Goal: Task Accomplishment & Management: Complete application form

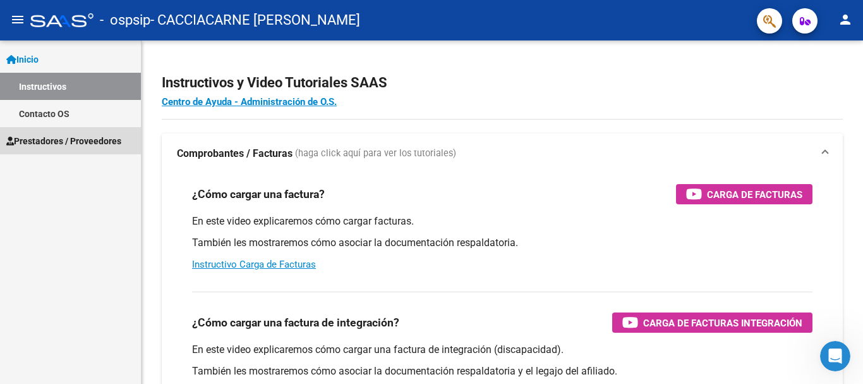
click at [40, 138] on span "Prestadores / Proveedores" at bounding box center [63, 141] width 115 height 14
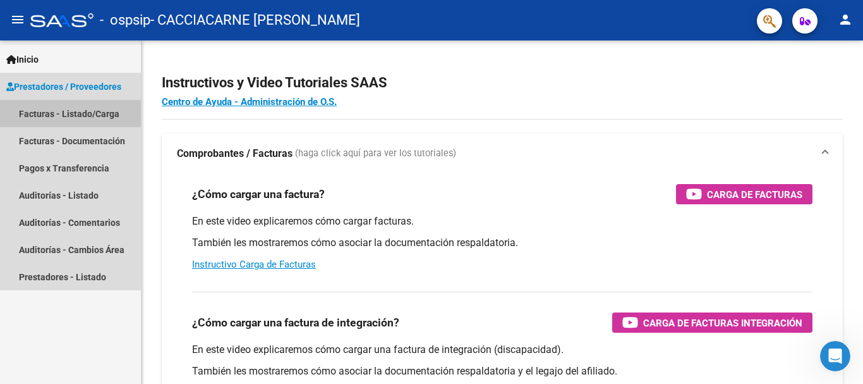
click at [43, 111] on link "Facturas - Listado/Carga" at bounding box center [70, 113] width 141 height 27
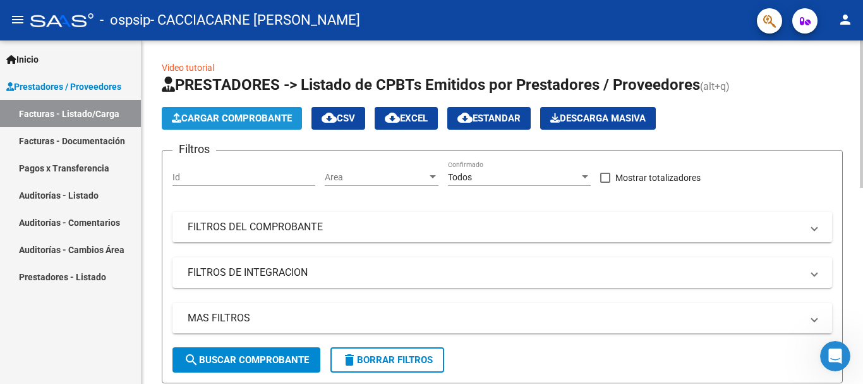
click at [221, 116] on span "Cargar Comprobante" at bounding box center [232, 117] width 120 height 11
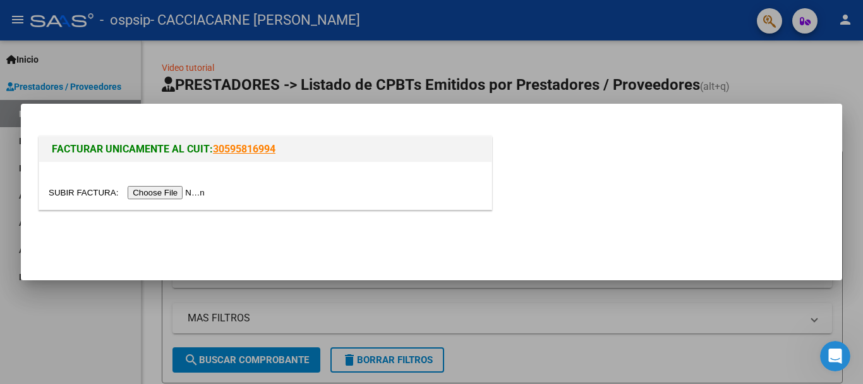
click at [139, 191] on input "file" at bounding box center [129, 192] width 160 height 13
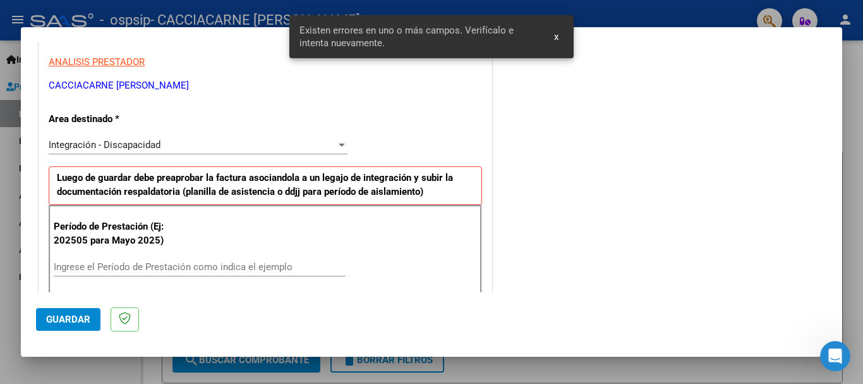
scroll to position [292, 0]
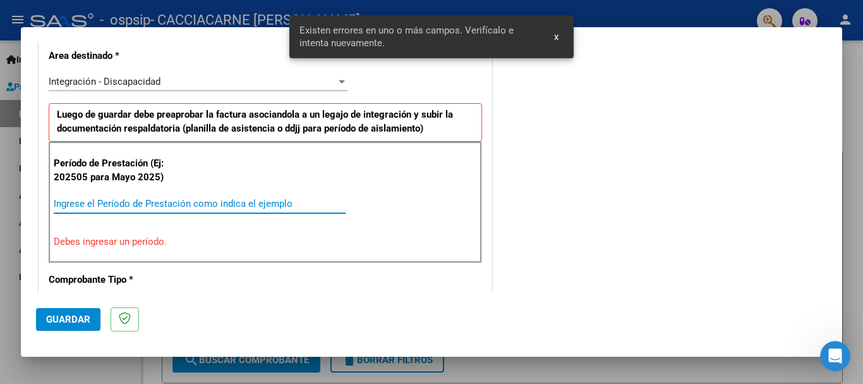
click at [92, 204] on input "Ingrese el Período de Prestación como indica el ejemplo" at bounding box center [200, 203] width 292 height 11
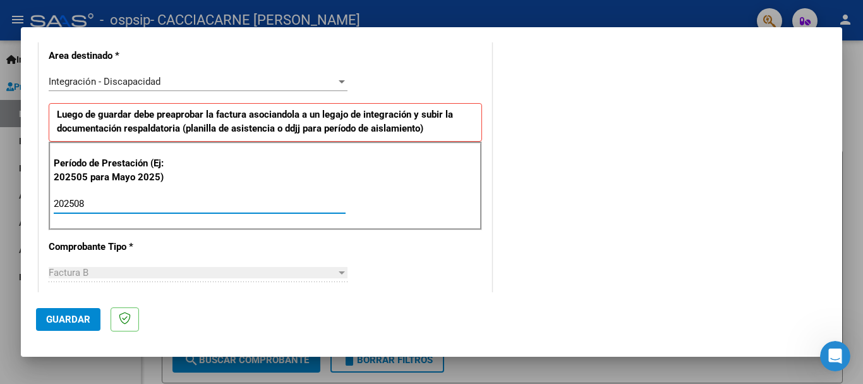
type input "202508"
click at [222, 247] on div "CUIT * 20-27463643-3 Ingresar CUIT ANALISIS PRESTADOR CACCIACARNE [PERSON_NAME]…" at bounding box center [265, 383] width 452 height 951
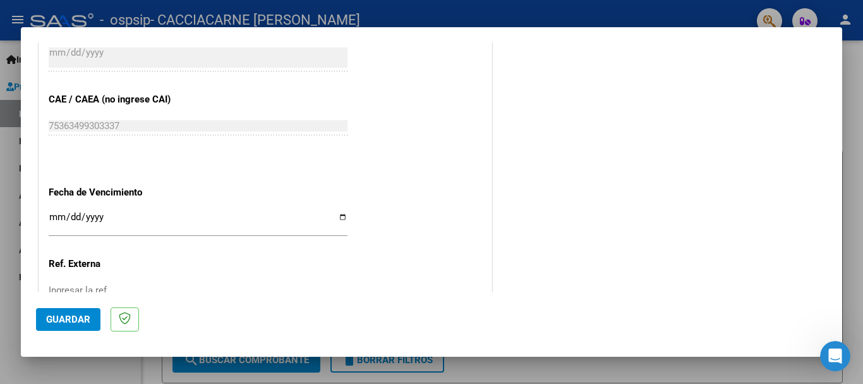
scroll to position [754, 0]
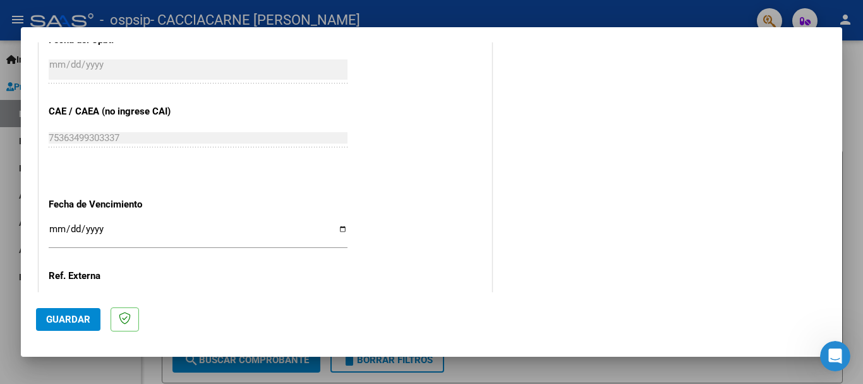
click at [83, 236] on input "Ingresar la fecha" at bounding box center [198, 234] width 299 height 20
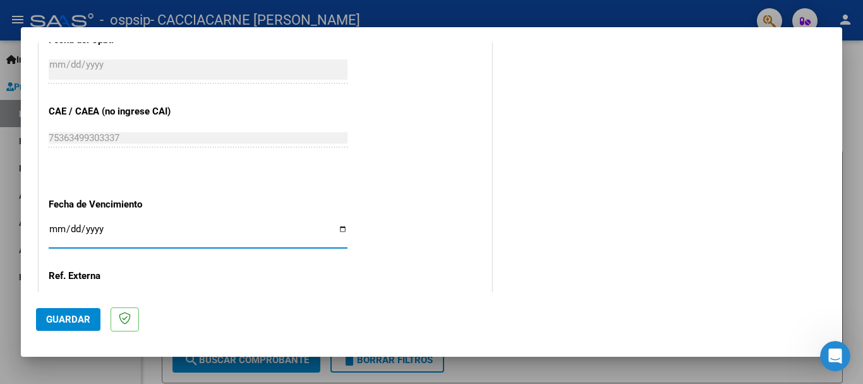
click at [52, 224] on input "Ingresar la fecha" at bounding box center [198, 234] width 299 height 20
type input "[DATE]"
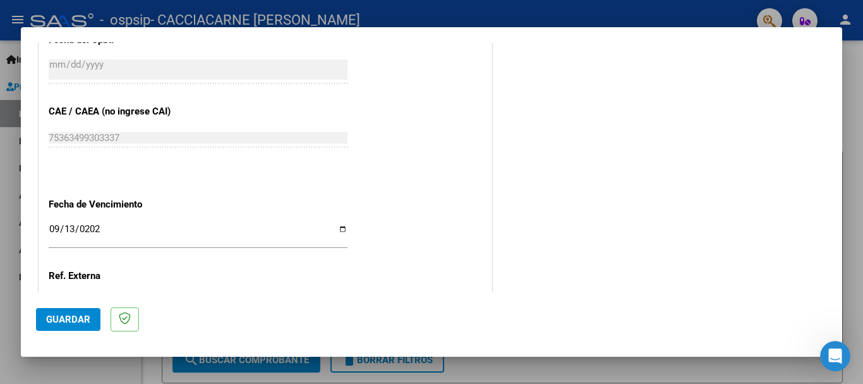
click at [51, 325] on button "Guardar" at bounding box center [68, 319] width 64 height 23
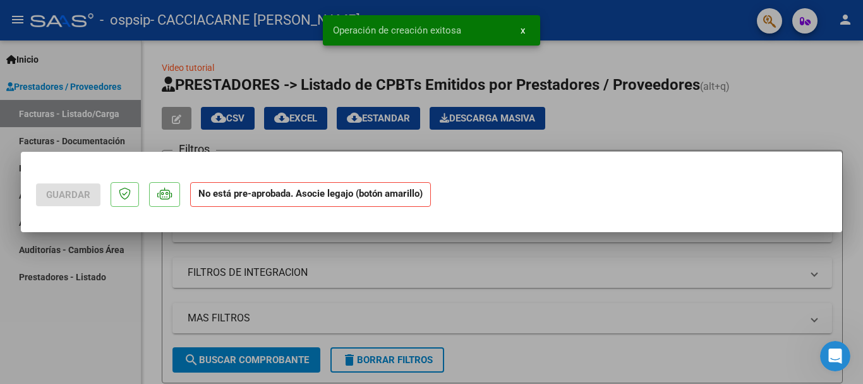
scroll to position [0, 0]
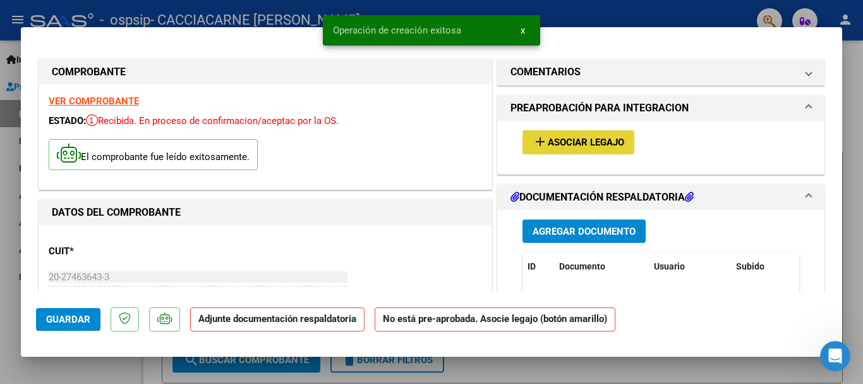
click at [569, 142] on span "Asociar Legajo" at bounding box center [586, 142] width 76 height 11
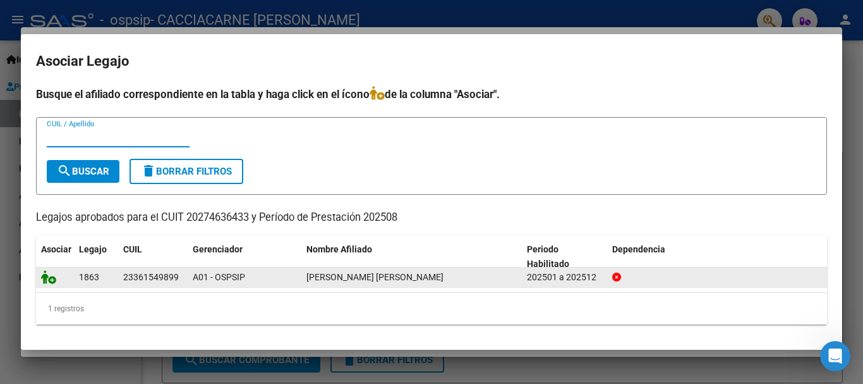
click at [54, 279] on icon at bounding box center [48, 277] width 15 height 14
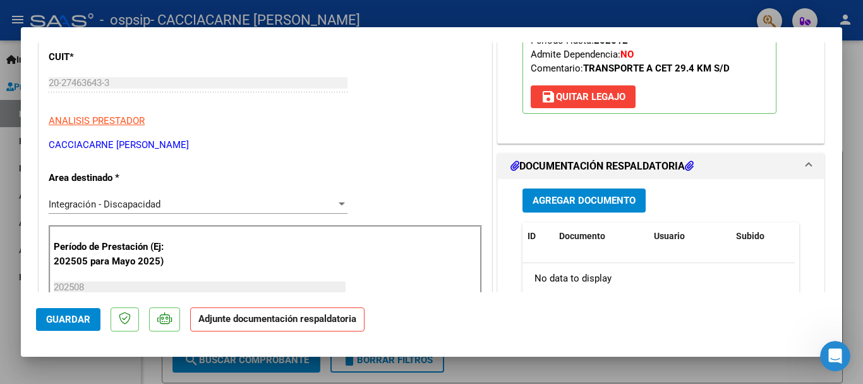
scroll to position [245, 0]
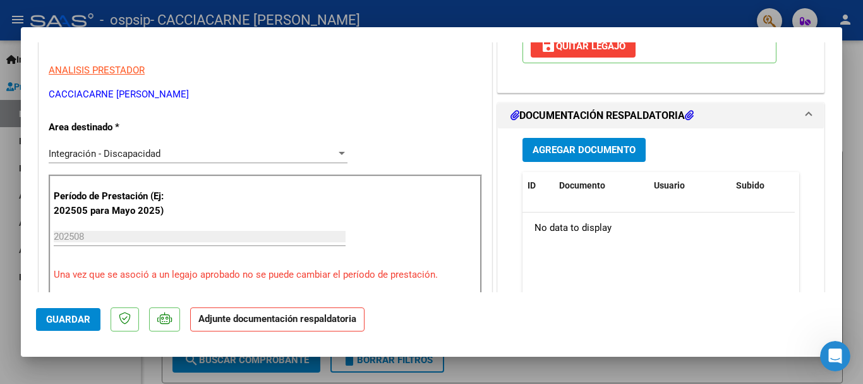
click at [565, 146] on span "Agregar Documento" at bounding box center [584, 150] width 103 height 11
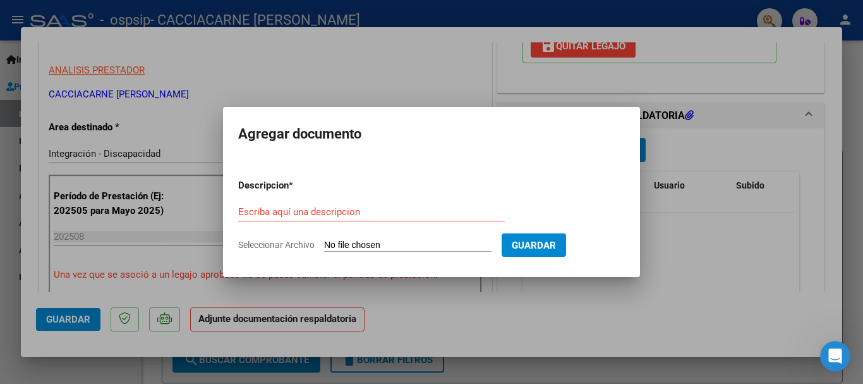
click at [414, 243] on input "Seleccionar Archivo" at bounding box center [407, 245] width 167 height 12
type input "C:\fakepath\[PERSON_NAME] TRANSP AUTORIZACION 2025 SEGUN RESOLUCION 360 22_firm…"
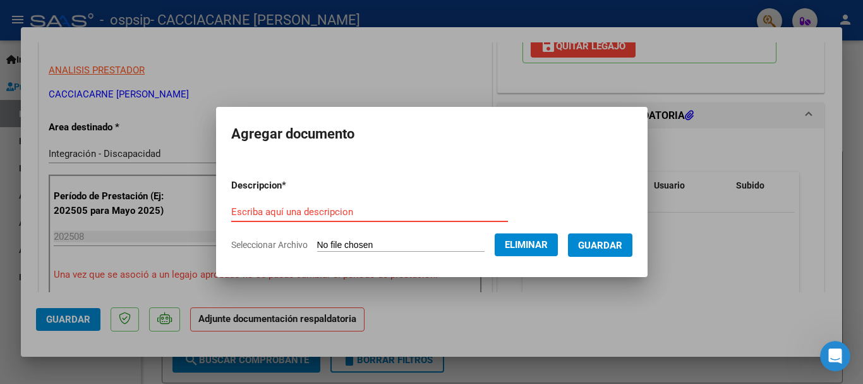
click at [275, 210] on input "Escriba aquí una descripcion" at bounding box center [369, 211] width 277 height 11
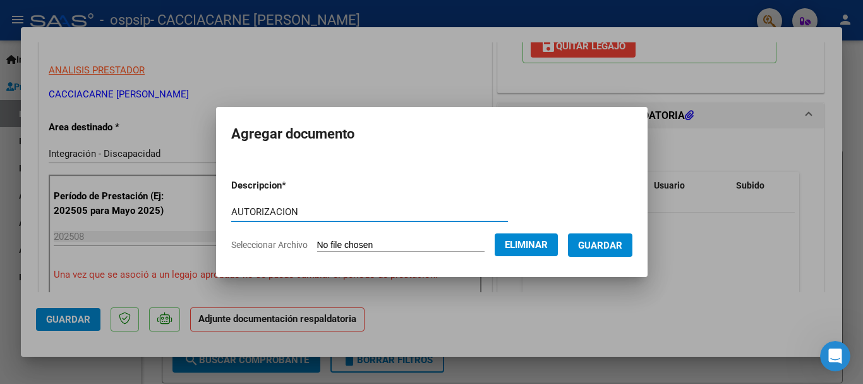
type input "AUTORIZACION"
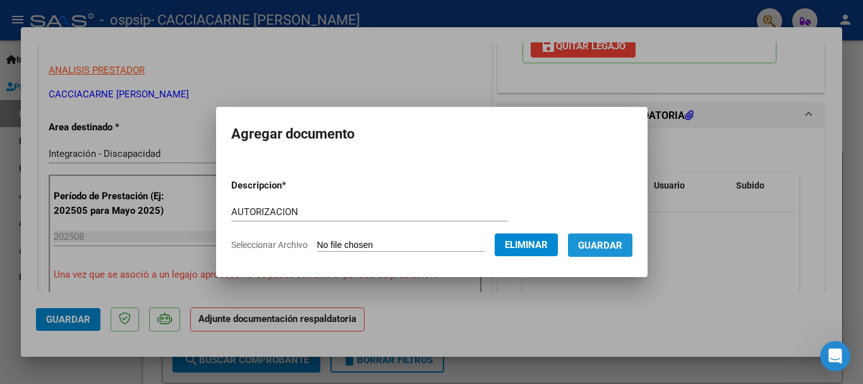
click at [608, 248] on span "Guardar" at bounding box center [600, 244] width 44 height 11
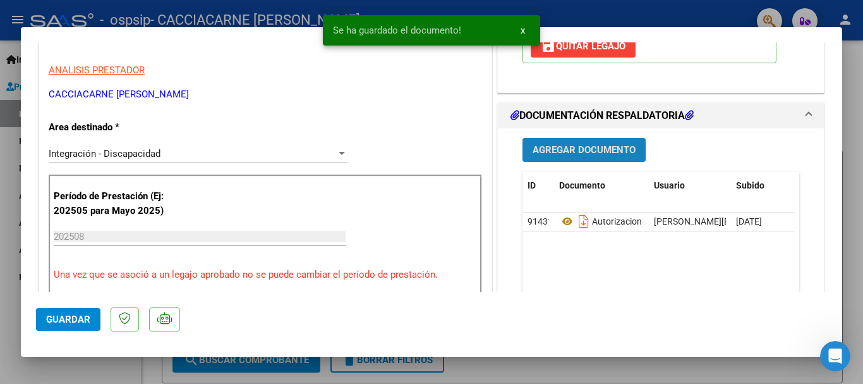
click at [582, 152] on span "Agregar Documento" at bounding box center [584, 150] width 103 height 11
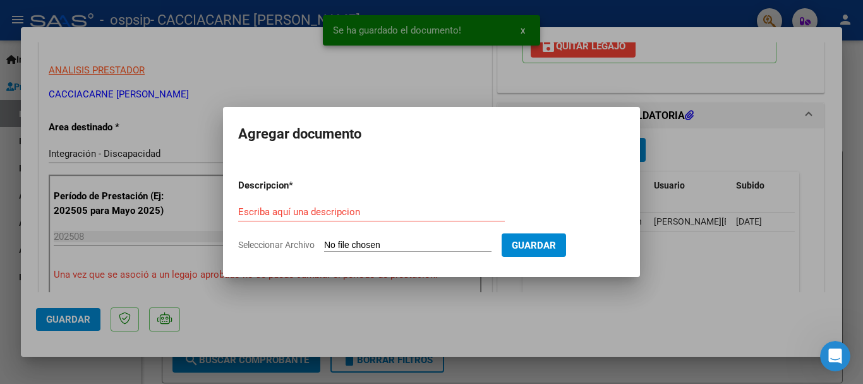
click at [339, 243] on input "Seleccionar Archivo" at bounding box center [407, 245] width 167 height 12
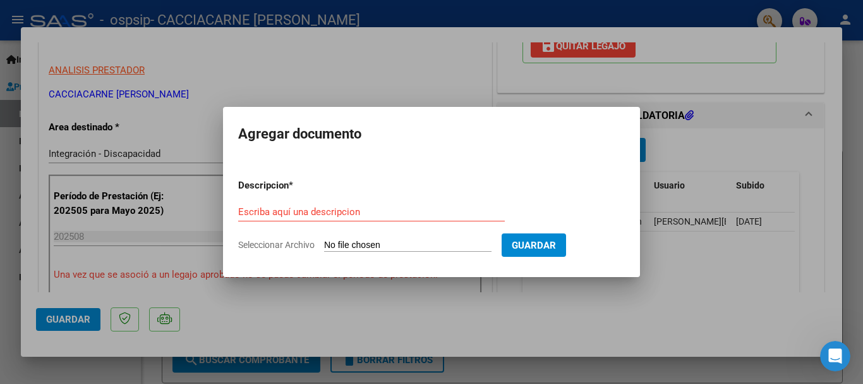
type input "C:\fakepath\PLANILLA DE ASISTENCIA..pdf"
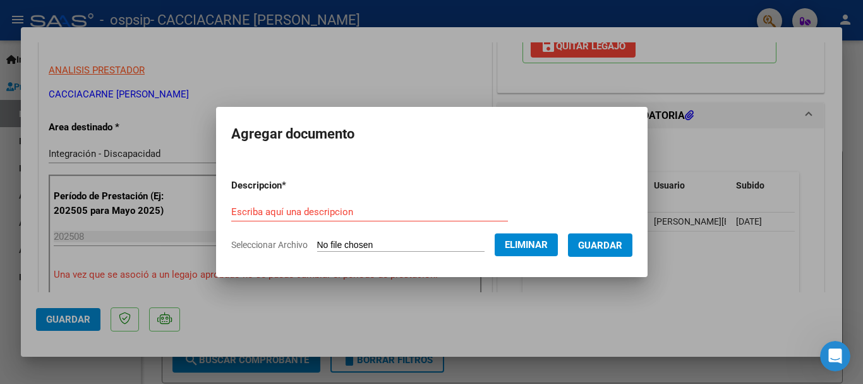
drag, startPoint x: 257, startPoint y: 198, endPoint x: 250, endPoint y: 208, distance: 12.6
click at [257, 199] on form "Descripcion * Escriba aquí una descripcion Seleccionar Archivo Eliminar Guardar" at bounding box center [431, 215] width 401 height 92
click at [249, 209] on input "Escriba aquí una descripcion" at bounding box center [369, 211] width 277 height 11
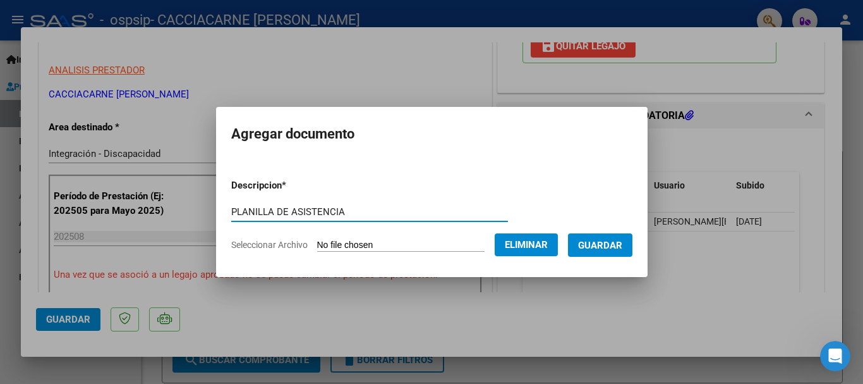
type input "PLANILLA DE ASISTENCIA"
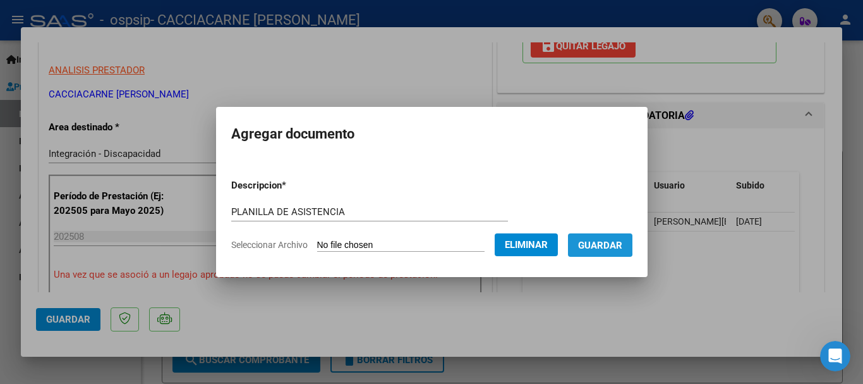
click at [604, 242] on span "Guardar" at bounding box center [600, 244] width 44 height 11
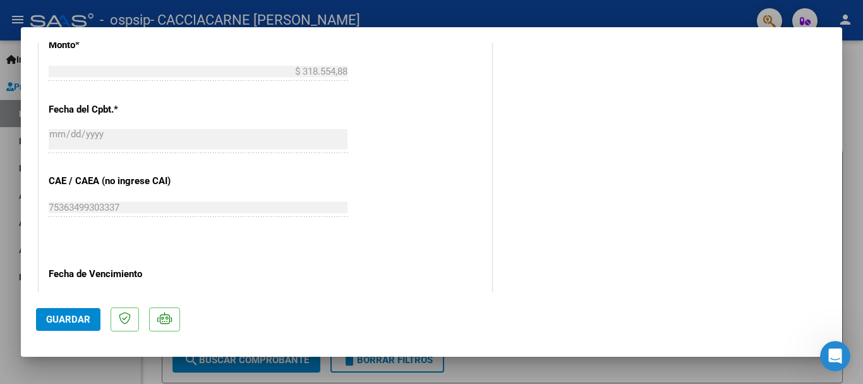
scroll to position [881, 0]
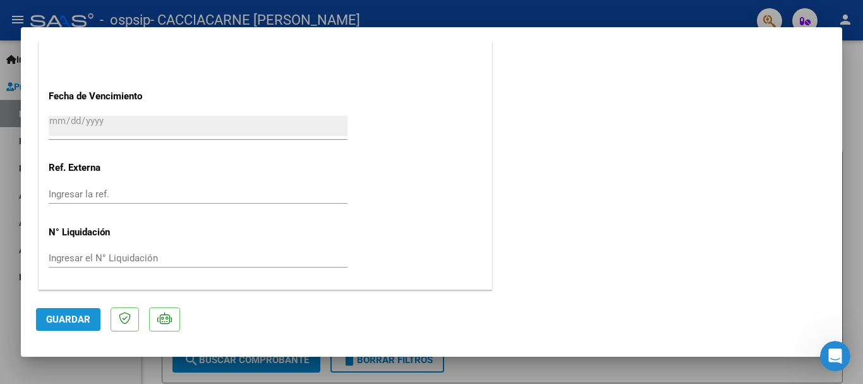
click at [71, 325] on button "Guardar" at bounding box center [68, 319] width 64 height 23
click at [71, 315] on span "Guardar" at bounding box center [68, 318] width 44 height 11
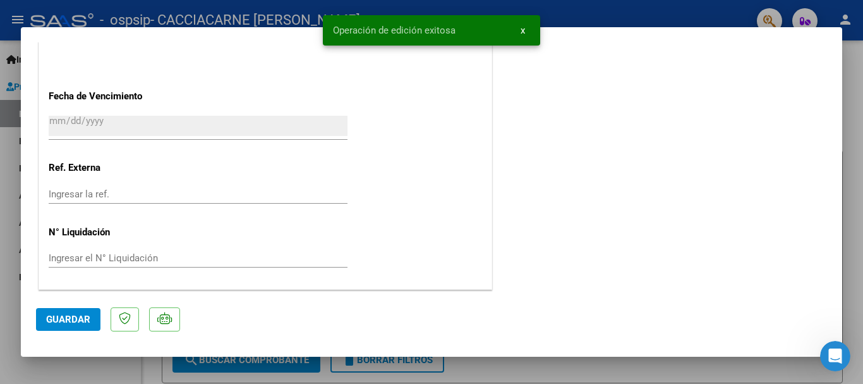
click at [854, 128] on div at bounding box center [431, 192] width 863 height 384
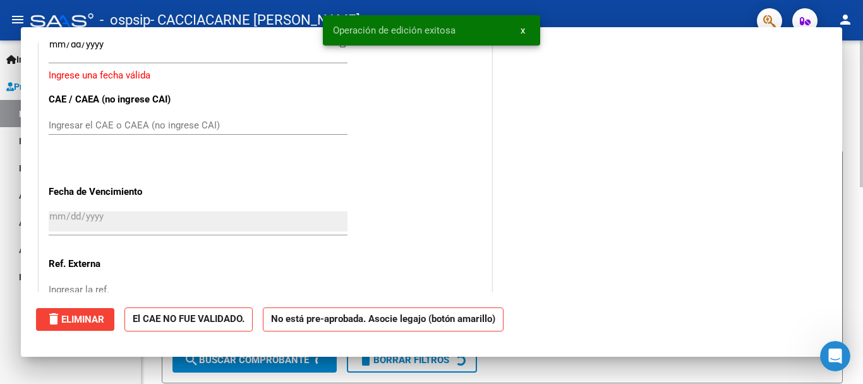
scroll to position [0, 0]
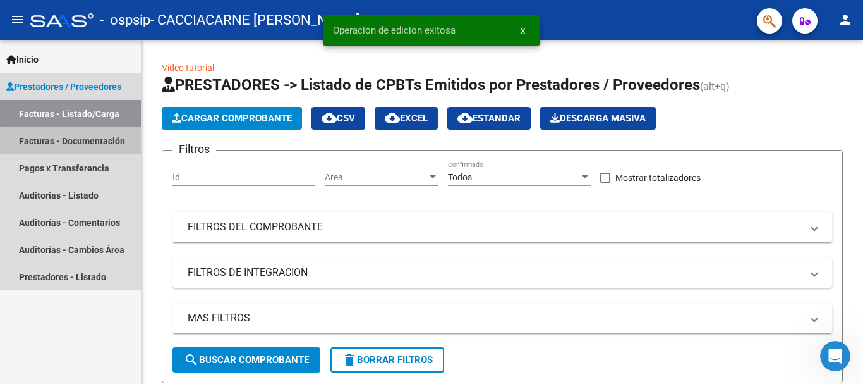
click at [85, 143] on link "Facturas - Documentación" at bounding box center [70, 140] width 141 height 27
